Goal: Task Accomplishment & Management: Manage account settings

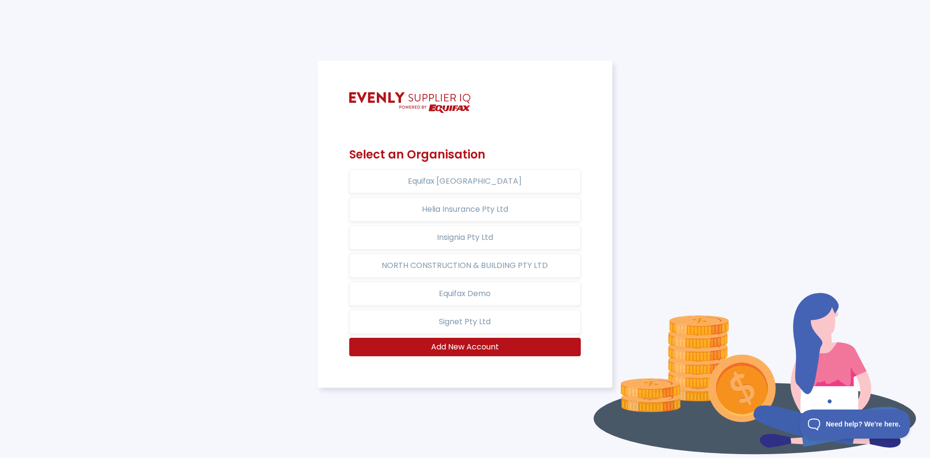
click at [724, 153] on div "Select an Organisation Equifax Australia Helia Insurance Pty Ltd Insignia Pty L…" at bounding box center [465, 229] width 919 height 337
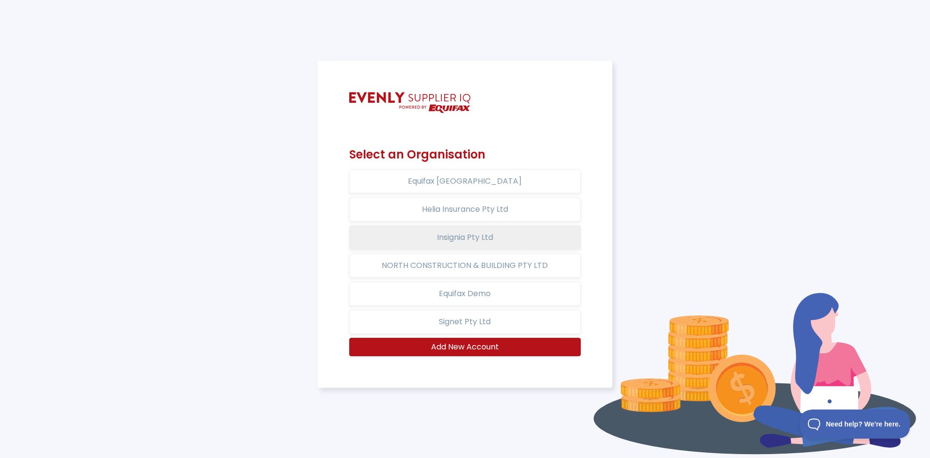
click at [468, 235] on button "Insignia Pty Ltd" at bounding box center [465, 237] width 232 height 24
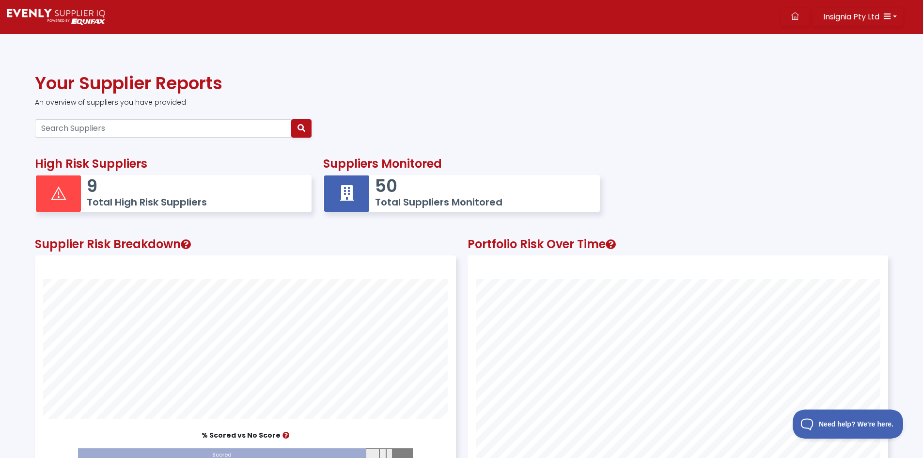
scroll to position [269, 420]
click at [411, 81] on h1 "Your Supplier Reports" at bounding box center [461, 83] width 853 height 21
click at [884, 15] on icon "button" at bounding box center [887, 16] width 8 height 8
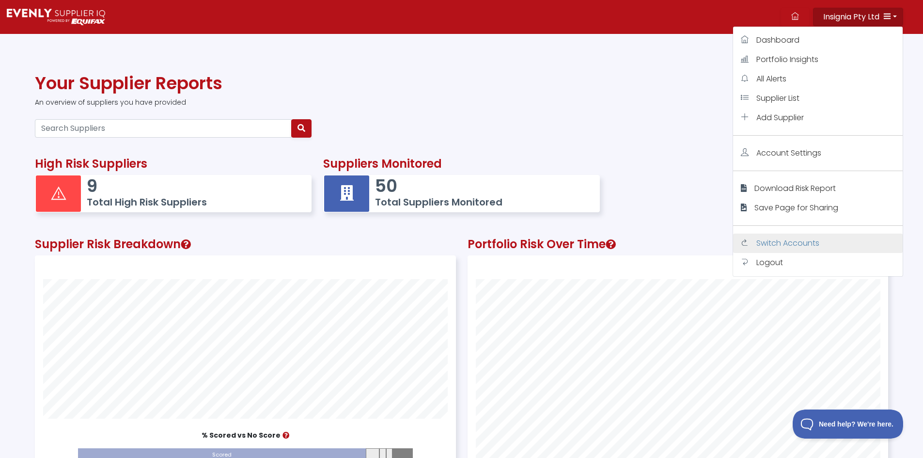
click at [792, 246] on span "Switch Accounts" at bounding box center [787, 242] width 63 height 11
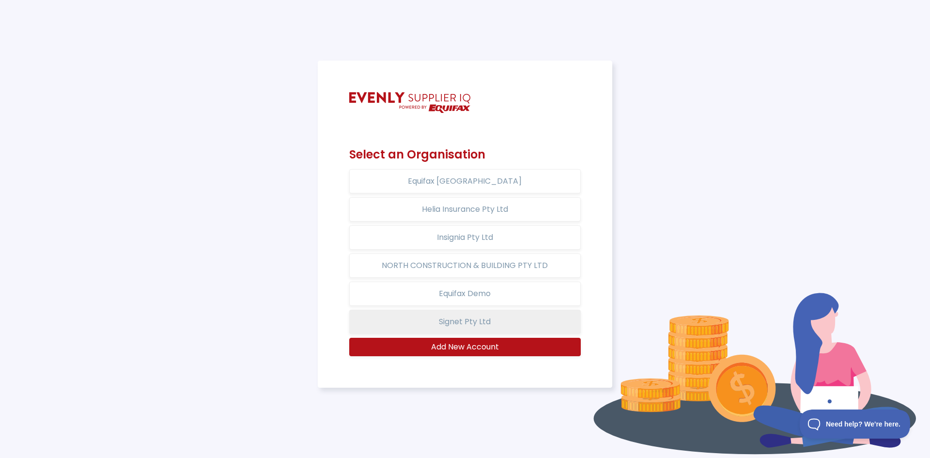
click at [494, 326] on button "Signet Pty Ltd" at bounding box center [465, 322] width 232 height 24
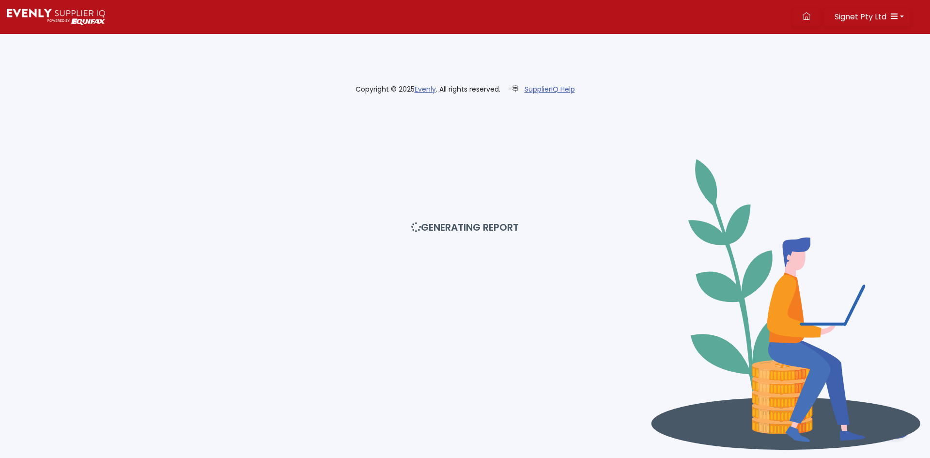
click at [910, 210] on div "GENERATING REPORT" at bounding box center [465, 229] width 942 height 458
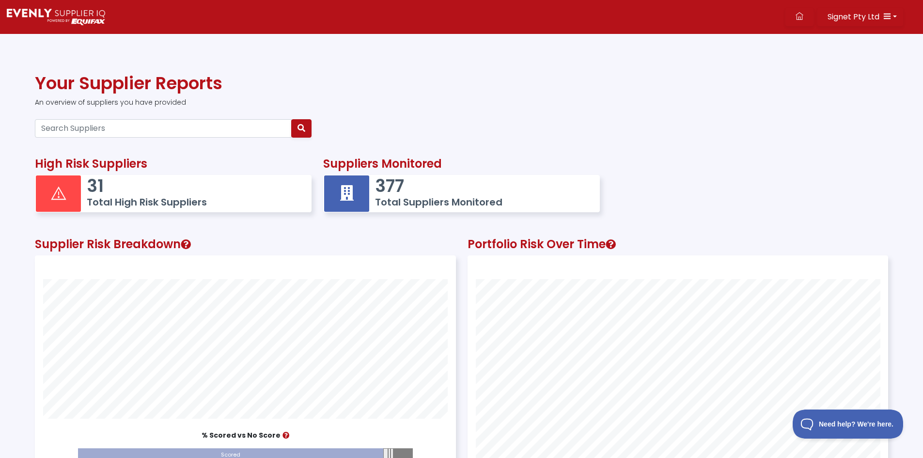
scroll to position [269, 420]
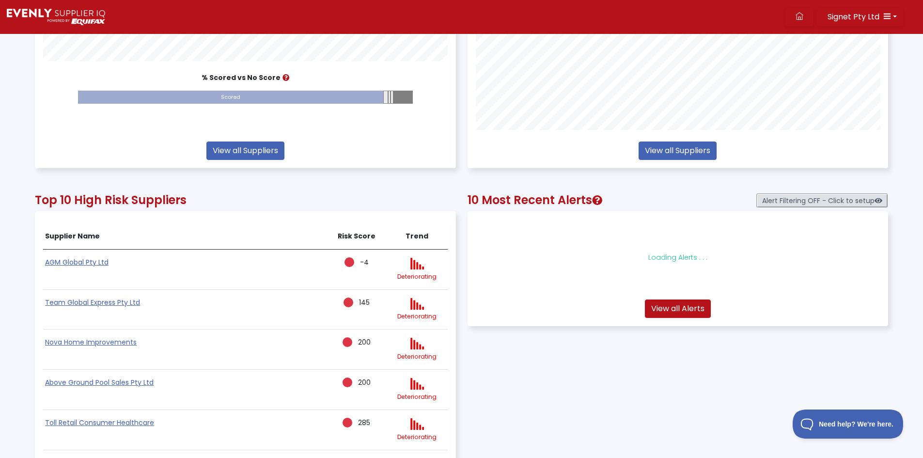
scroll to position [0, 0]
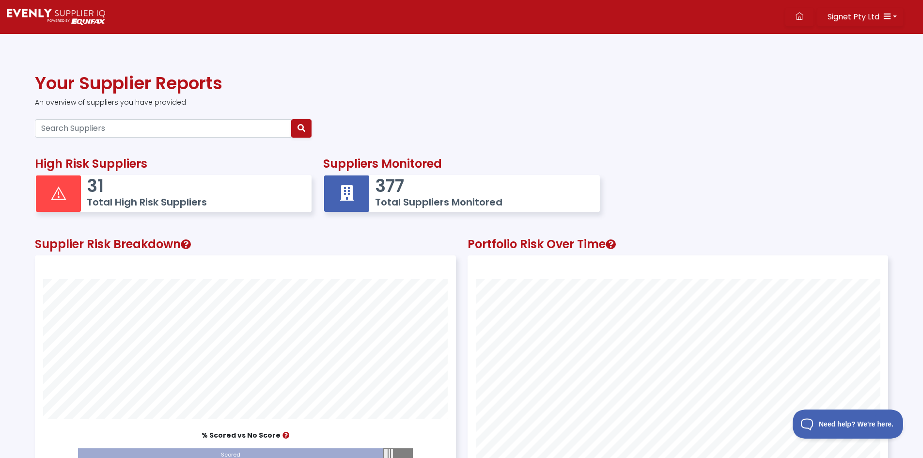
click at [425, 24] on div "Signet Pty Ltd Dashboard Portfolio Insights All Alerts Supplier List Add Suppli…" at bounding box center [519, 17] width 808 height 34
